Goal: Register for event/course

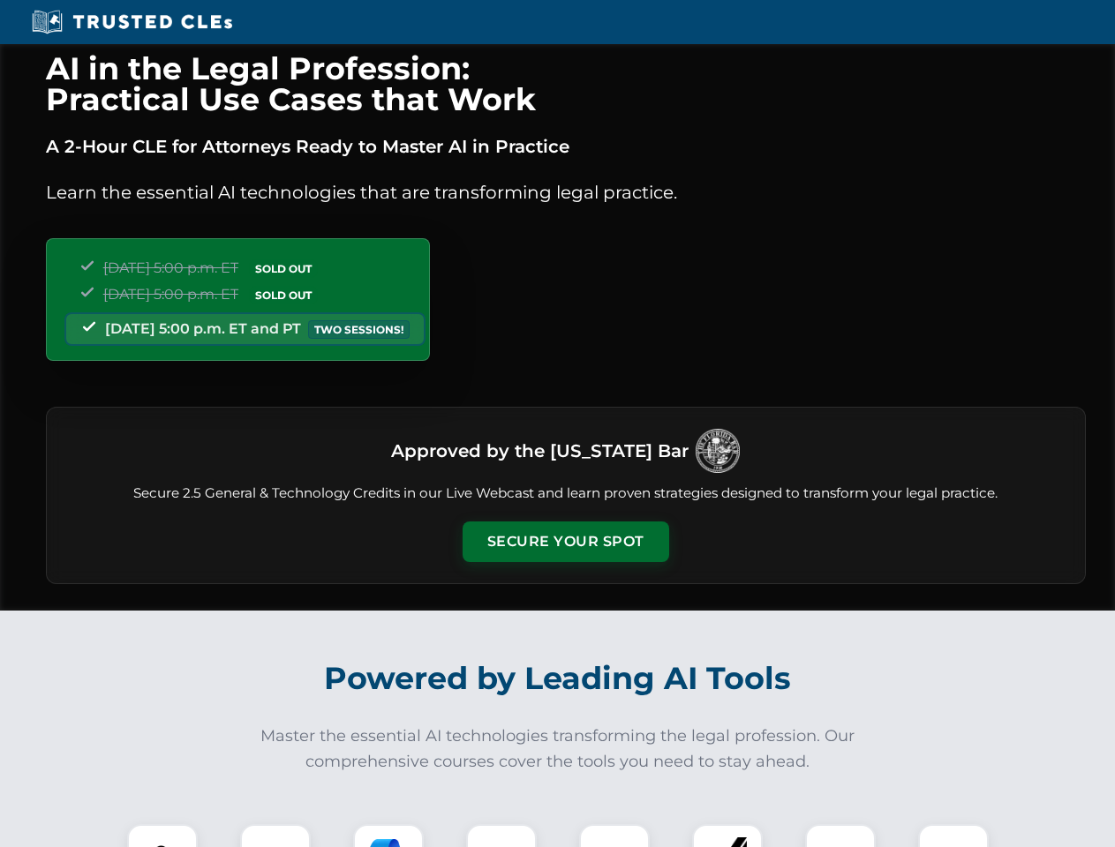
click at [565, 542] on button "Secure Your Spot" at bounding box center [565, 542] width 207 height 41
click at [162, 836] on img at bounding box center [162, 859] width 51 height 51
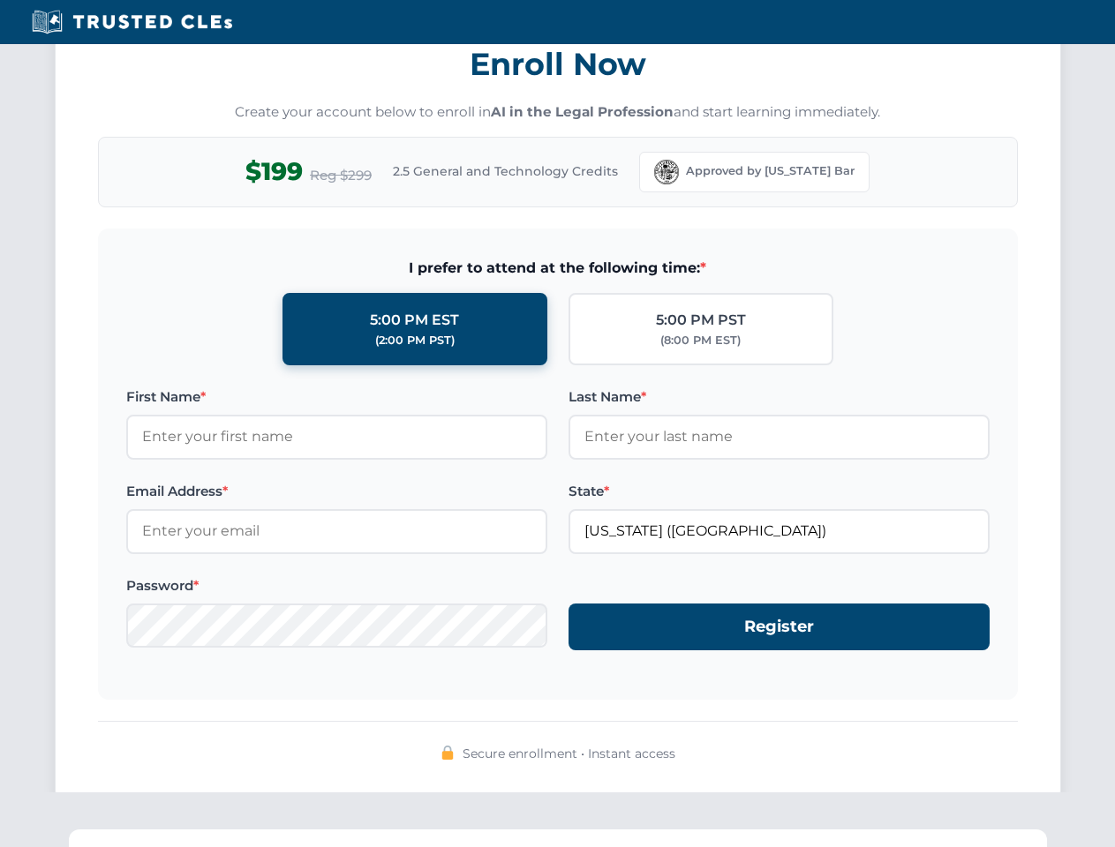
scroll to position [1732, 0]
